Goal: Task Accomplishment & Management: Complete application form

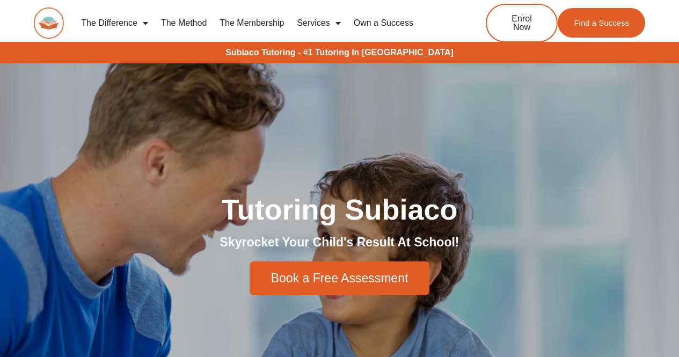
click at [187, 30] on link "The Method" at bounding box center [184, 23] width 58 height 25
click at [193, 23] on link "The Method" at bounding box center [184, 23] width 58 height 25
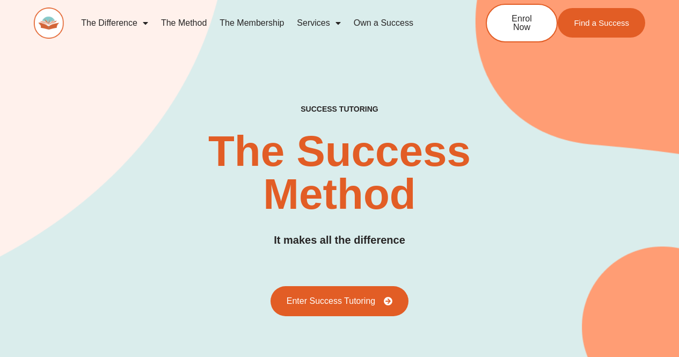
click at [326, 26] on link "Services" at bounding box center [318, 23] width 56 height 25
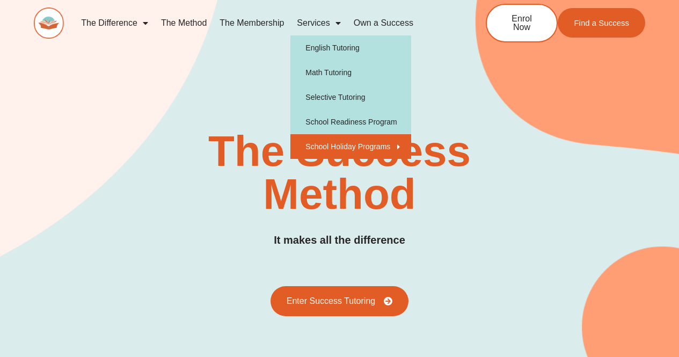
click at [382, 148] on link "School Holiday Programs" at bounding box center [350, 146] width 121 height 25
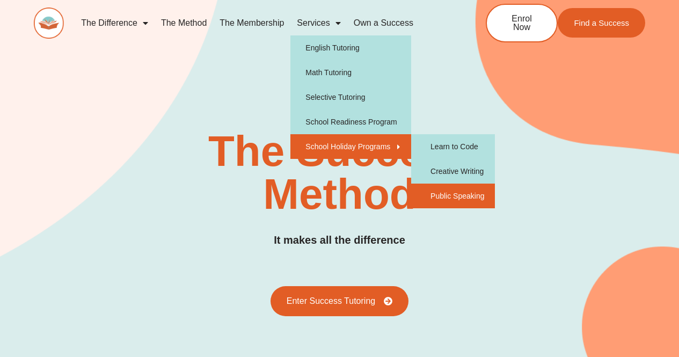
click at [447, 196] on link "Public Speaking" at bounding box center [453, 196] width 84 height 25
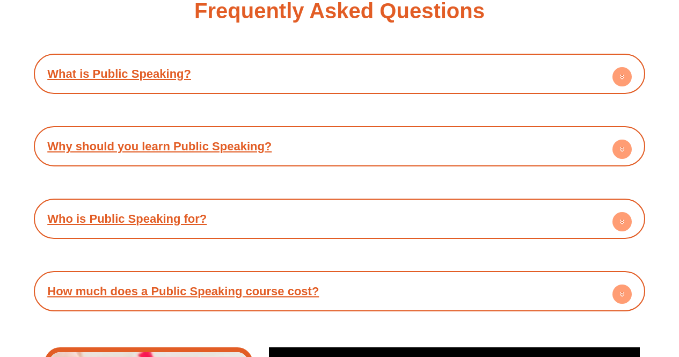
scroll to position [1885, 0]
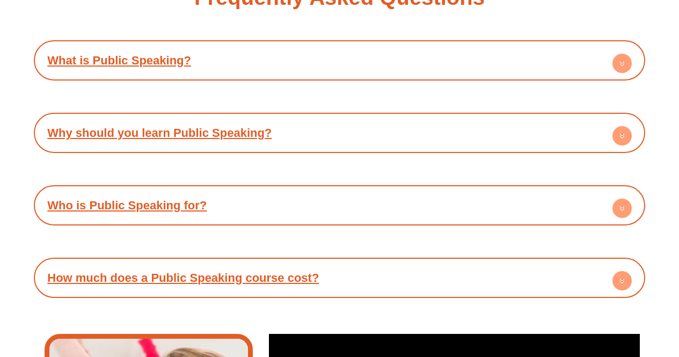
click at [621, 64] on icon at bounding box center [622, 64] width 4 height 2
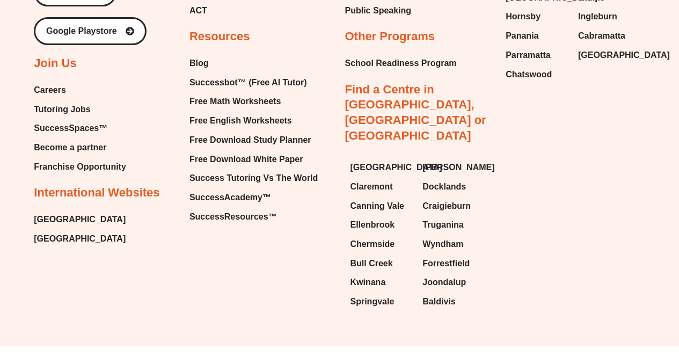
scroll to position [3129, 0]
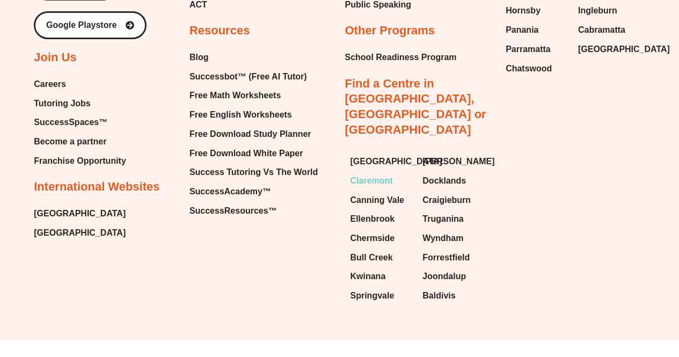
click at [379, 173] on span "Claremont" at bounding box center [371, 181] width 42 height 16
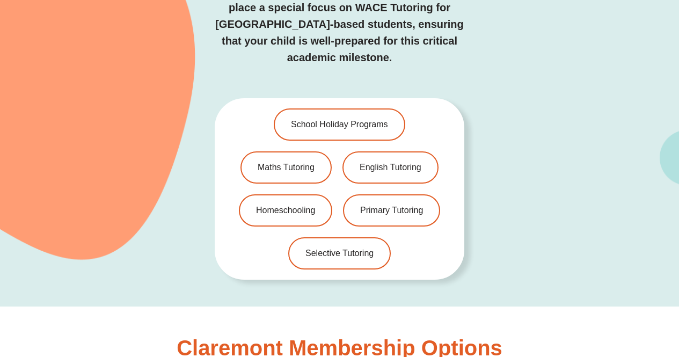
scroll to position [2286, 0]
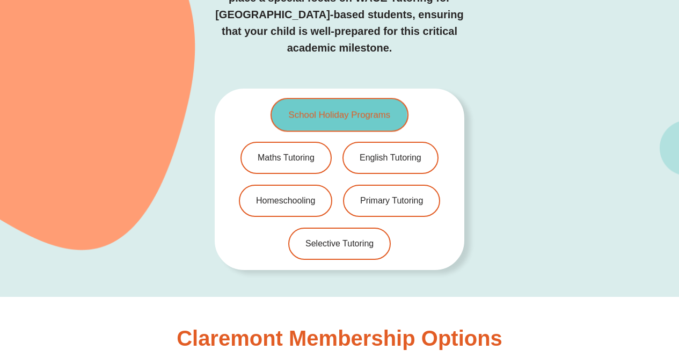
click at [358, 111] on span "School Holiday Programs" at bounding box center [340, 115] width 102 height 9
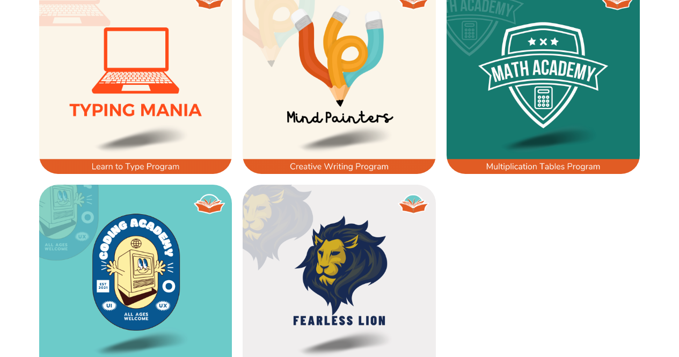
scroll to position [730, 0]
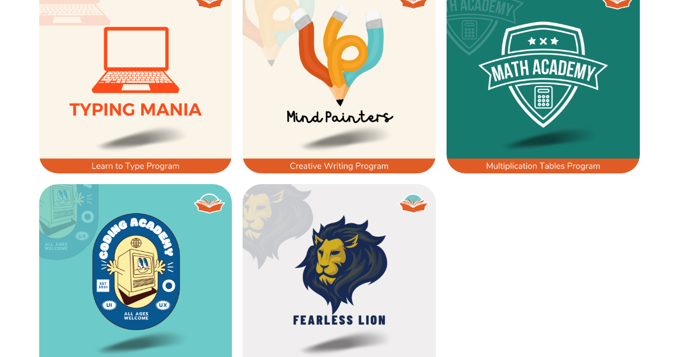
click at [365, 99] on img at bounding box center [339, 76] width 193 height 193
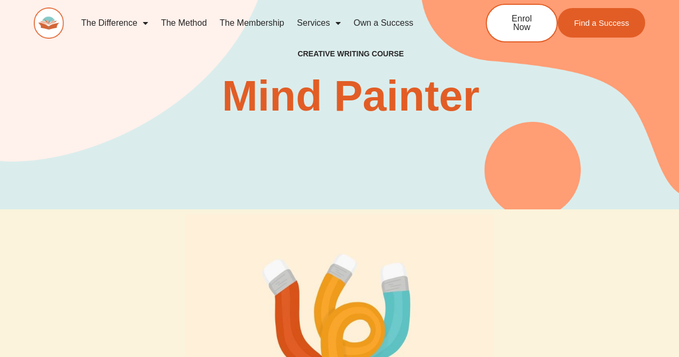
click at [184, 27] on link "The Method" at bounding box center [184, 23] width 58 height 25
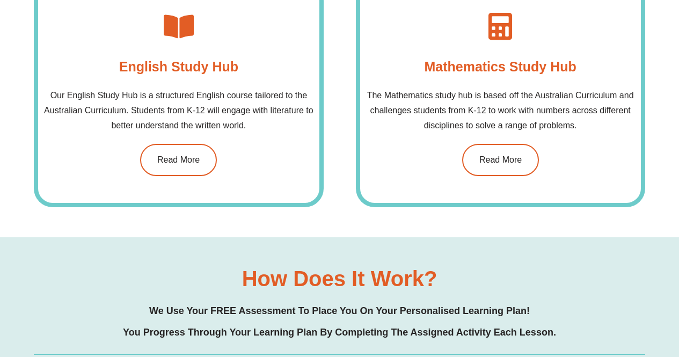
scroll to position [819, 0]
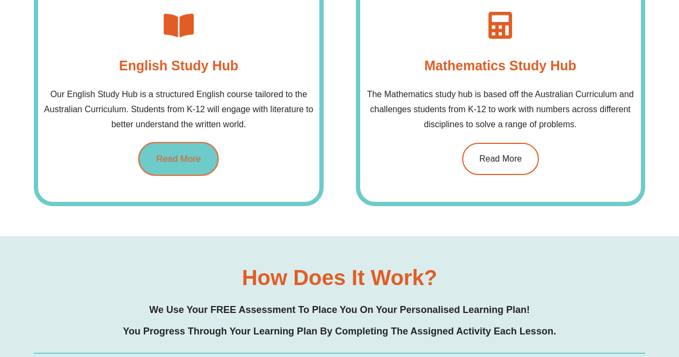
click at [177, 156] on span "Read More" at bounding box center [178, 158] width 45 height 9
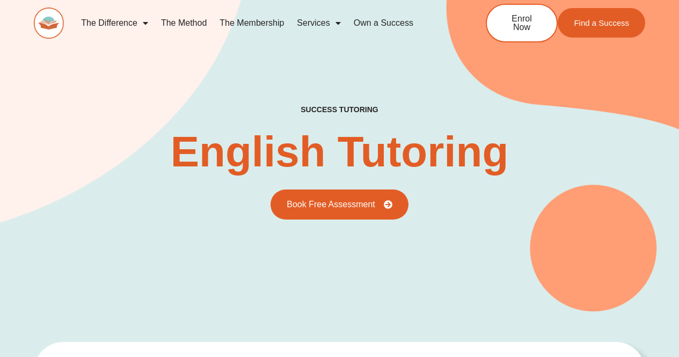
click at [193, 24] on link "The Method" at bounding box center [184, 23] width 58 height 25
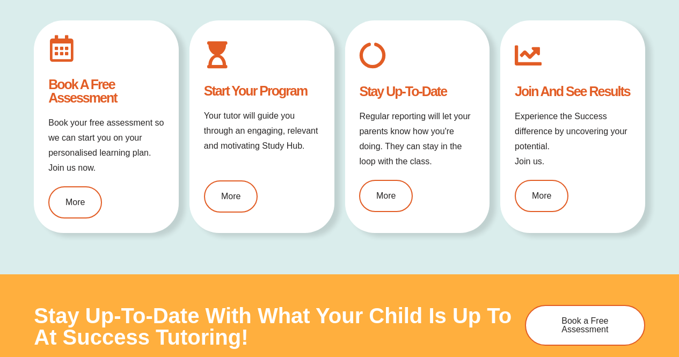
scroll to position [1175, 0]
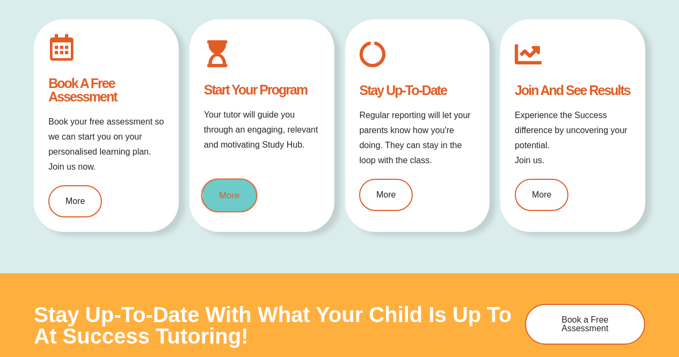
click at [236, 193] on span "More" at bounding box center [229, 194] width 20 height 9
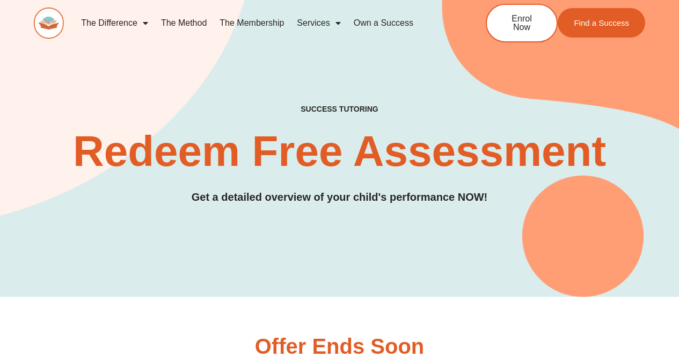
click at [118, 31] on link "The Difference" at bounding box center [115, 23] width 80 height 25
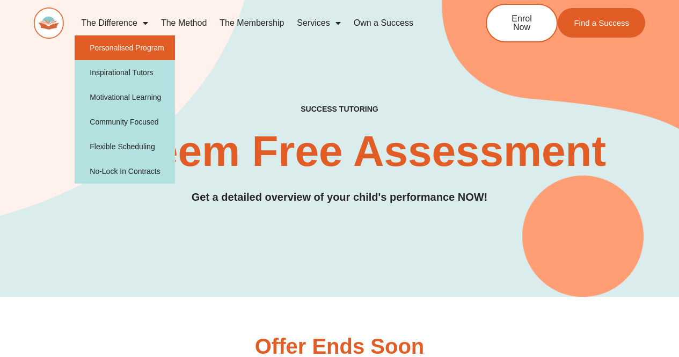
click at [129, 47] on link "Personalised Program" at bounding box center [125, 47] width 100 height 25
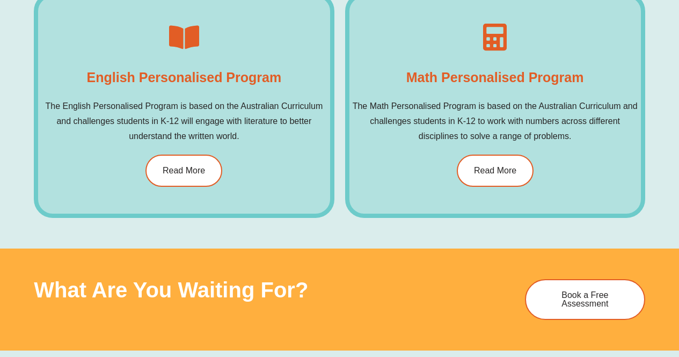
scroll to position [684, 0]
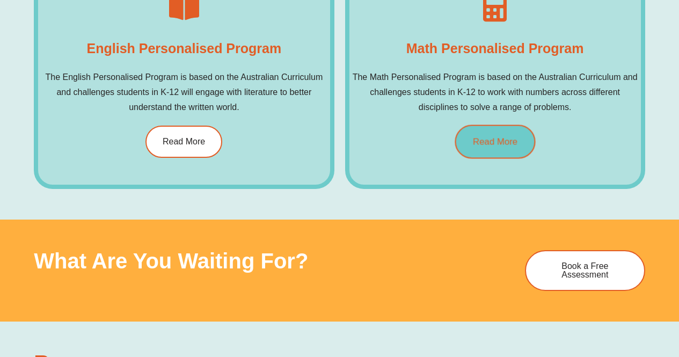
click at [500, 133] on link "Read More" at bounding box center [494, 142] width 80 height 34
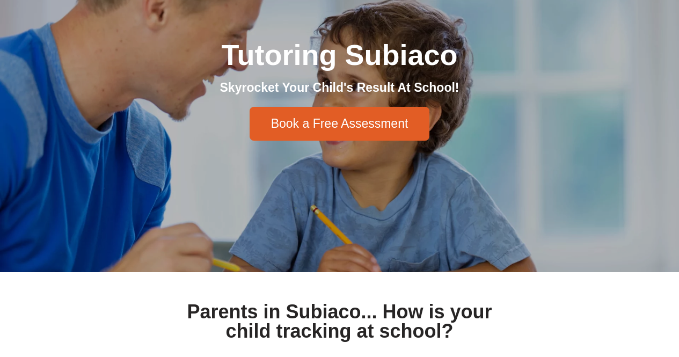
click at [336, 122] on span "Book a Free Assessment" at bounding box center [339, 124] width 137 height 12
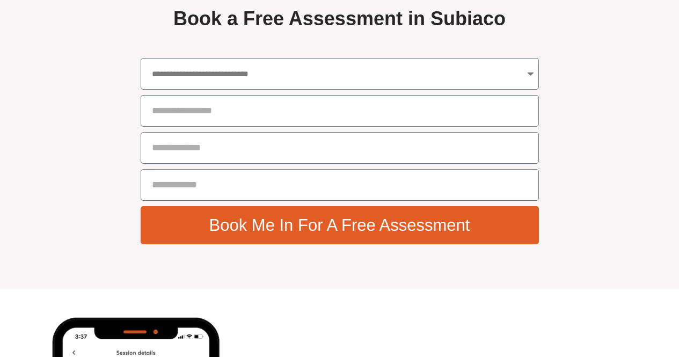
scroll to position [3840, 0]
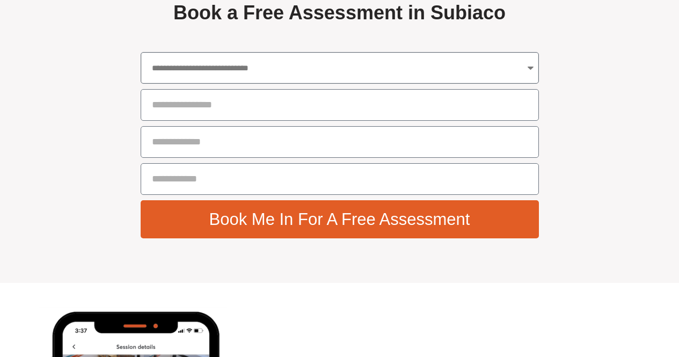
click at [434, 84] on select "**********" at bounding box center [340, 68] width 398 height 32
select select "**********"
click at [141, 84] on select "**********" at bounding box center [340, 68] width 398 height 32
click at [312, 84] on select "**********" at bounding box center [340, 68] width 398 height 32
click at [360, 32] on div "**********" at bounding box center [339, 118] width 409 height 327
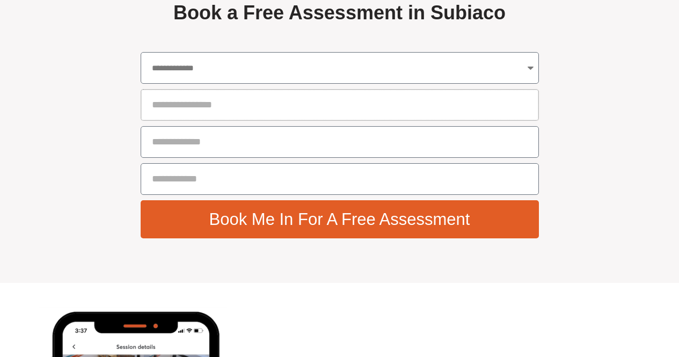
click at [347, 121] on input "Parent Full Name" at bounding box center [340, 105] width 398 height 32
type input "**********"
click at [353, 228] on span "Book Me In For A Free Assessment" at bounding box center [339, 219] width 261 height 17
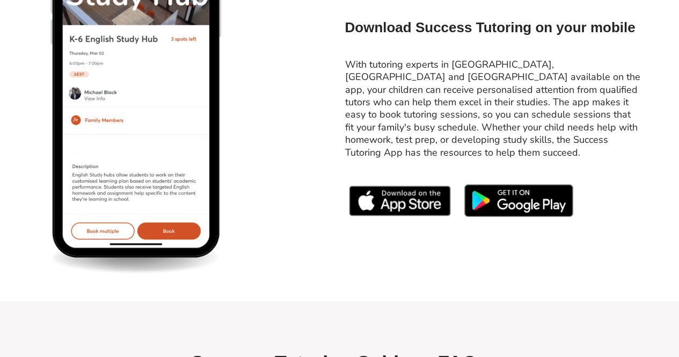
scroll to position [4232, 0]
